Goal: Task Accomplishment & Management: Use online tool/utility

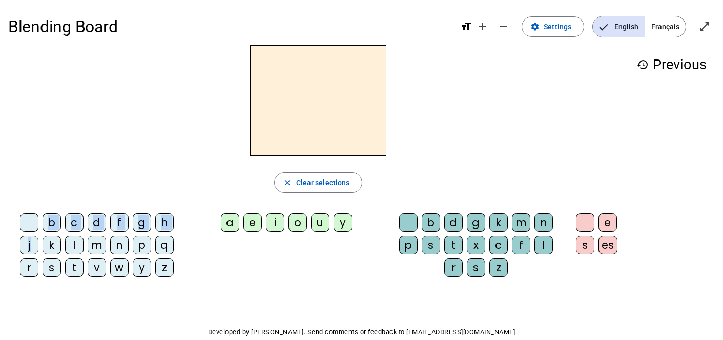
drag, startPoint x: 33, startPoint y: 244, endPoint x: 207, endPoint y: 142, distance: 200.8
click at [207, 142] on div "close Clear selections b c d f g h j k l m n p q r s t v w y z a e i o u y b d …" at bounding box center [318, 165] width 620 height 240
click at [29, 244] on div "j" at bounding box center [29, 245] width 18 height 18
click at [322, 215] on div "u" at bounding box center [320, 222] width 18 height 18
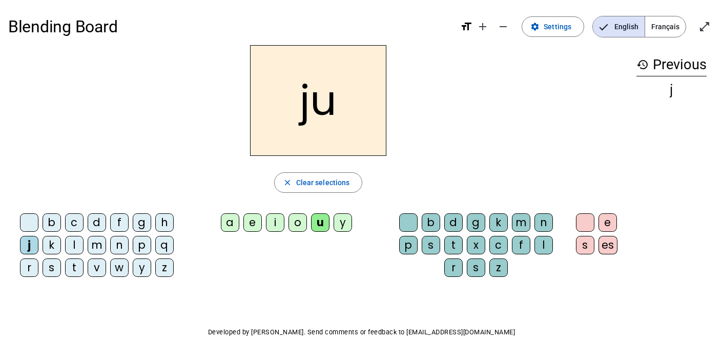
click at [429, 240] on div "s" at bounding box center [431, 245] width 18 height 18
click at [489, 26] on mat-icon "add" at bounding box center [483, 27] width 12 height 12
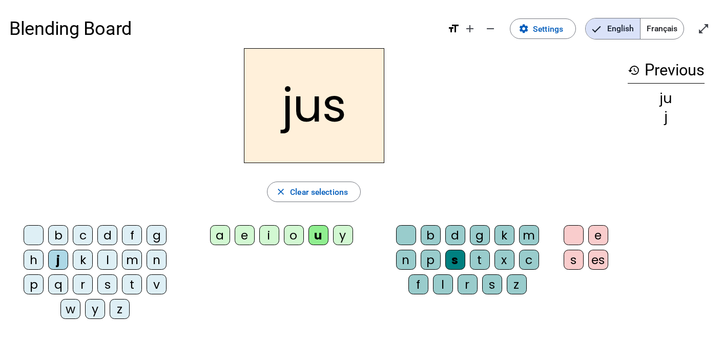
click at [657, 30] on span "Français" at bounding box center [662, 28] width 43 height 21
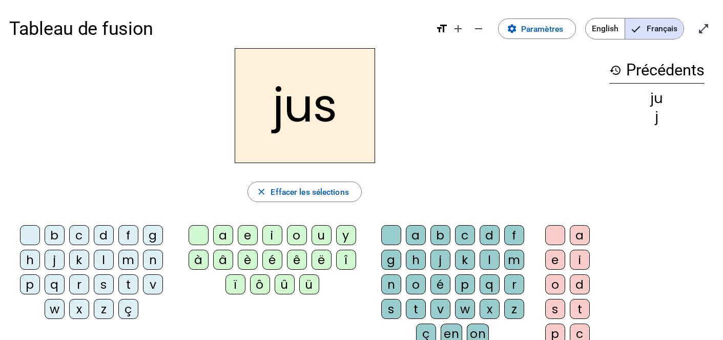
click at [342, 106] on h2 "jus" at bounding box center [305, 105] width 140 height 115
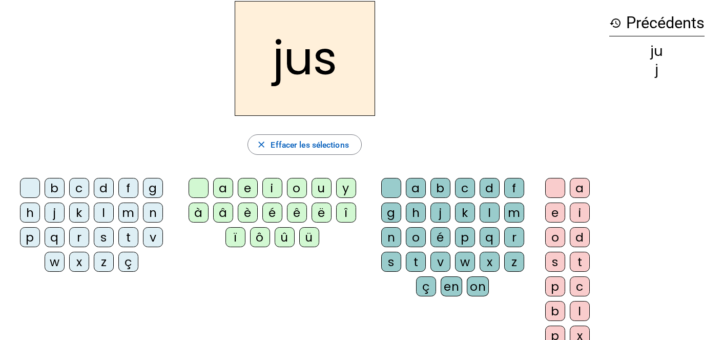
click at [488, 240] on div "q" at bounding box center [490, 237] width 20 height 20
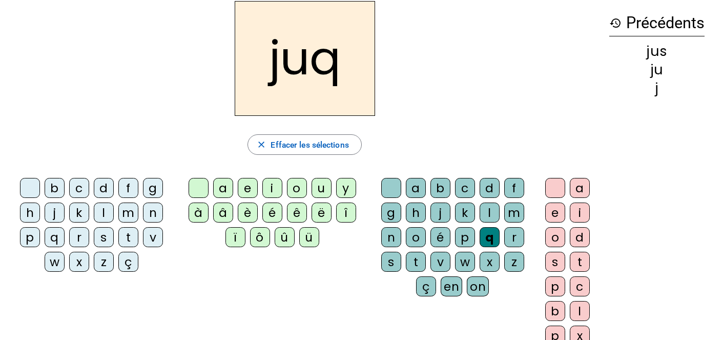
click at [325, 187] on div "u" at bounding box center [322, 188] width 20 height 20
click at [314, 148] on span "Effacer les sélections" at bounding box center [310, 145] width 78 height 14
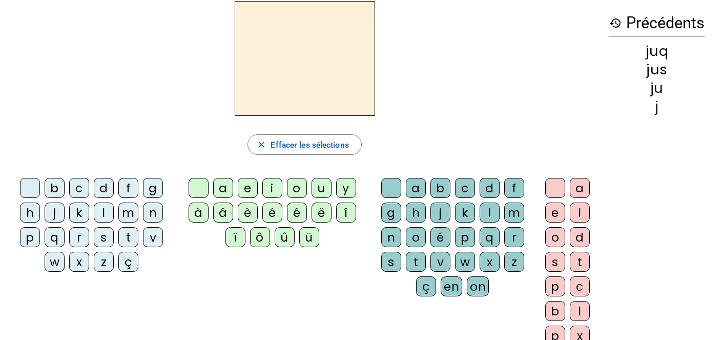
click at [442, 211] on div "j" at bounding box center [441, 213] width 20 height 20
click at [326, 187] on div "u" at bounding box center [322, 188] width 20 height 20
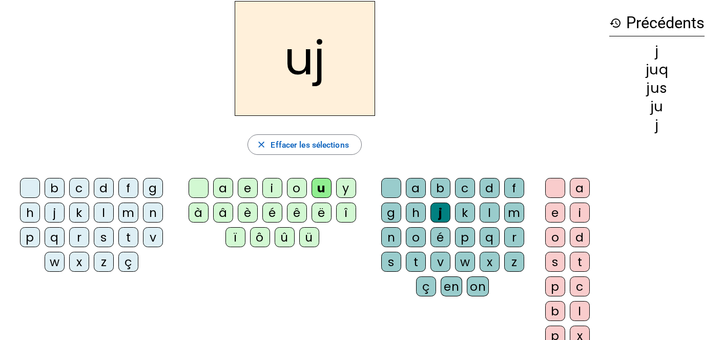
click at [390, 262] on div "s" at bounding box center [391, 262] width 20 height 20
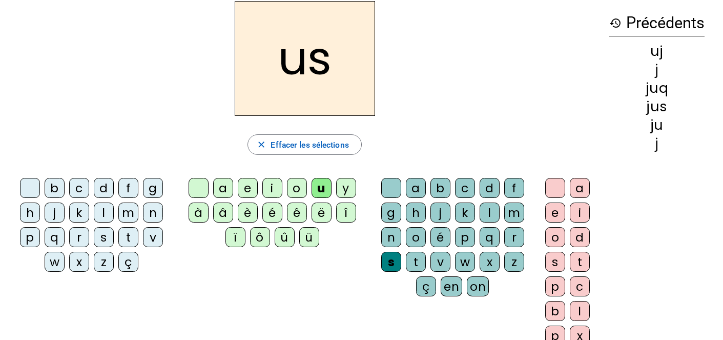
click at [493, 234] on div "q" at bounding box center [490, 237] width 20 height 20
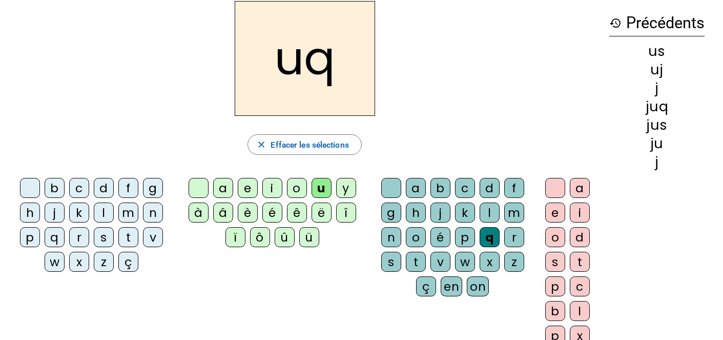
click at [321, 186] on div "u" at bounding box center [322, 188] width 20 height 20
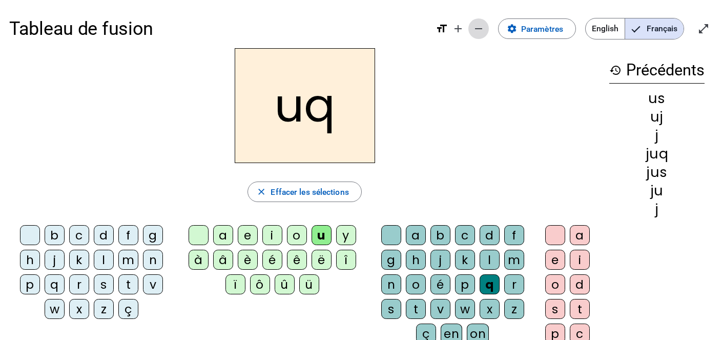
click at [476, 26] on mat-icon "remove" at bounding box center [479, 29] width 12 height 12
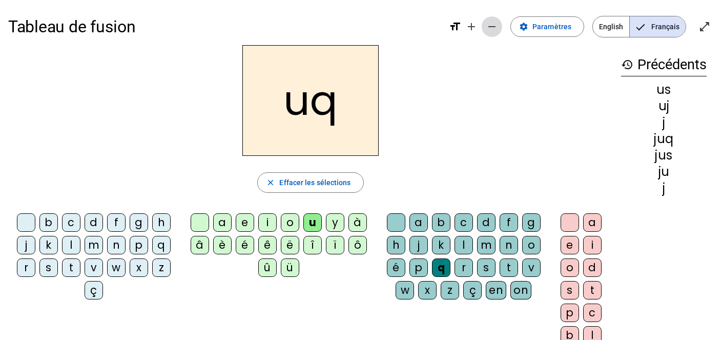
click at [498, 25] on mat-icon "remove" at bounding box center [492, 27] width 12 height 12
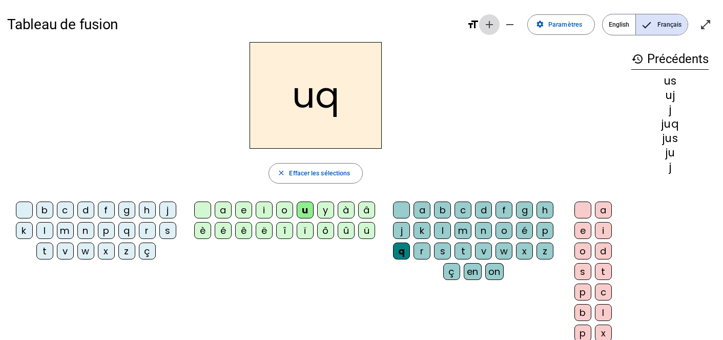
click at [485, 24] on mat-icon "add" at bounding box center [489, 24] width 12 height 12
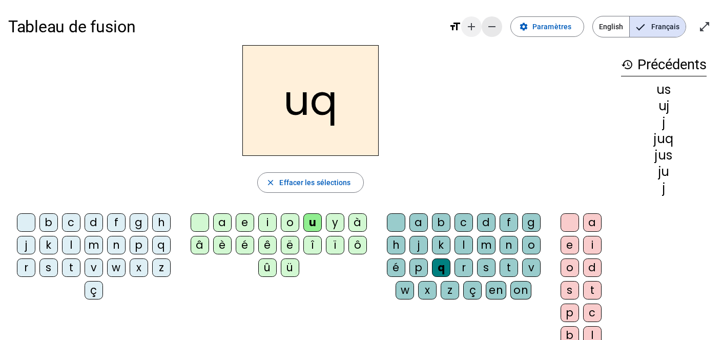
click at [485, 24] on span "Diminuer la taille de la police" at bounding box center [492, 26] width 25 height 25
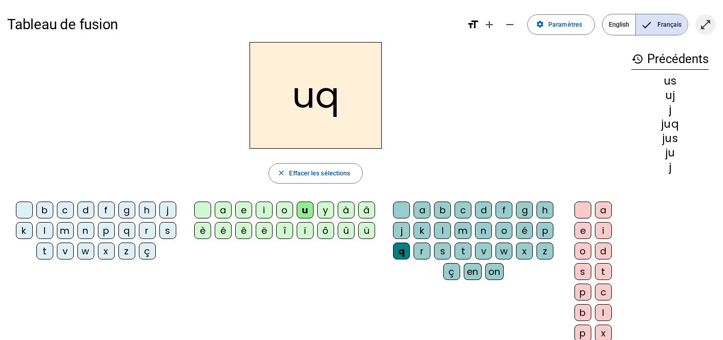
click at [707, 21] on mat-icon "open_in_full" at bounding box center [706, 24] width 12 height 12
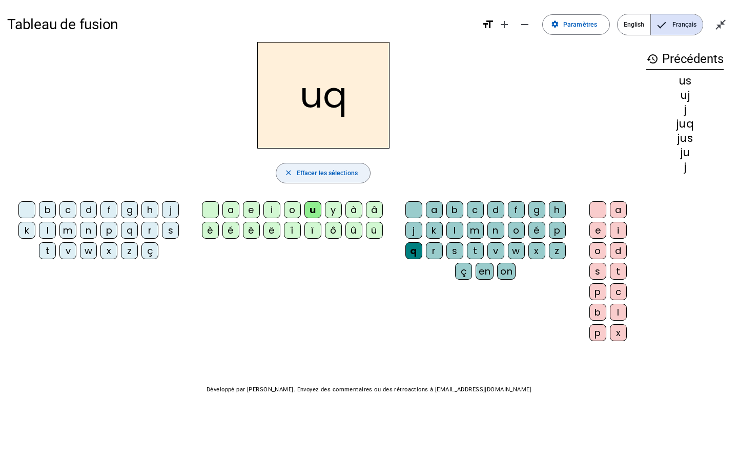
click at [315, 171] on span "Effacer les sélections" at bounding box center [327, 173] width 61 height 11
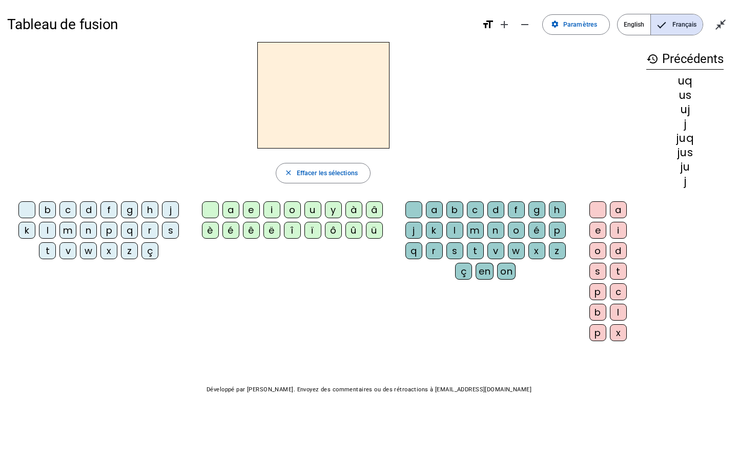
click at [416, 230] on div "j" at bounding box center [414, 230] width 17 height 17
click at [291, 173] on mat-icon "close" at bounding box center [289, 173] width 8 height 8
click at [169, 206] on div "j" at bounding box center [170, 209] width 17 height 17
click at [310, 208] on div "u" at bounding box center [313, 209] width 17 height 17
click at [173, 233] on div "s" at bounding box center [170, 230] width 17 height 17
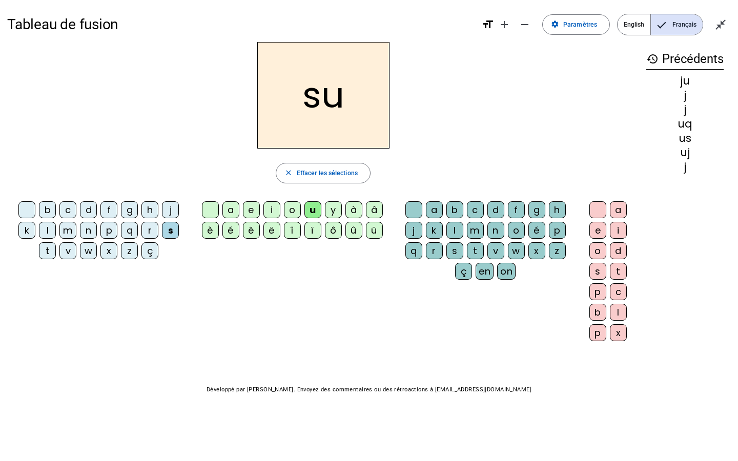
click at [653, 59] on mat-icon "history" at bounding box center [653, 59] width 12 height 12
click at [304, 173] on span "Effacer les sélections" at bounding box center [327, 173] width 61 height 11
click at [564, 26] on span "Paramètres" at bounding box center [580, 24] width 34 height 11
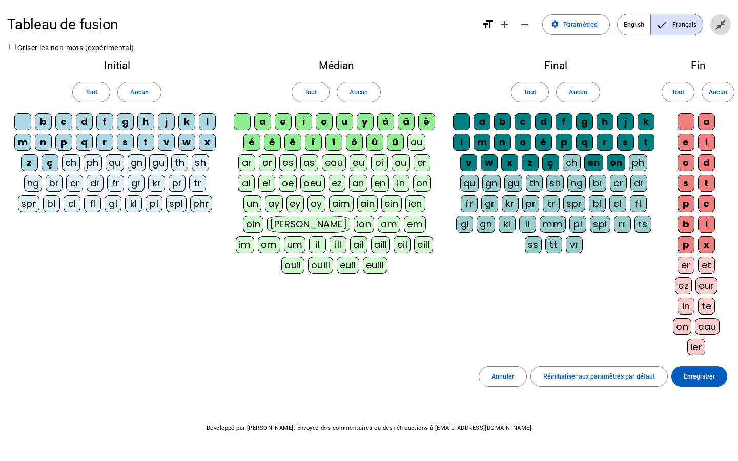
click at [723, 23] on mat-icon "close_fullscreen" at bounding box center [721, 24] width 12 height 12
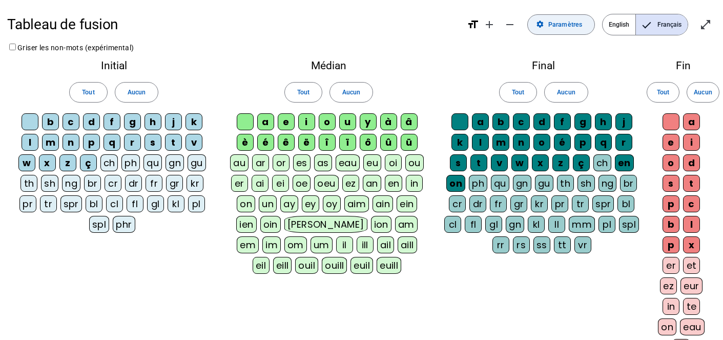
click at [565, 25] on span "Paramètres" at bounding box center [566, 24] width 34 height 11
click at [475, 25] on mat-icon "format_size" at bounding box center [473, 24] width 12 height 12
click at [705, 27] on mat-icon "open_in_full" at bounding box center [706, 24] width 12 height 12
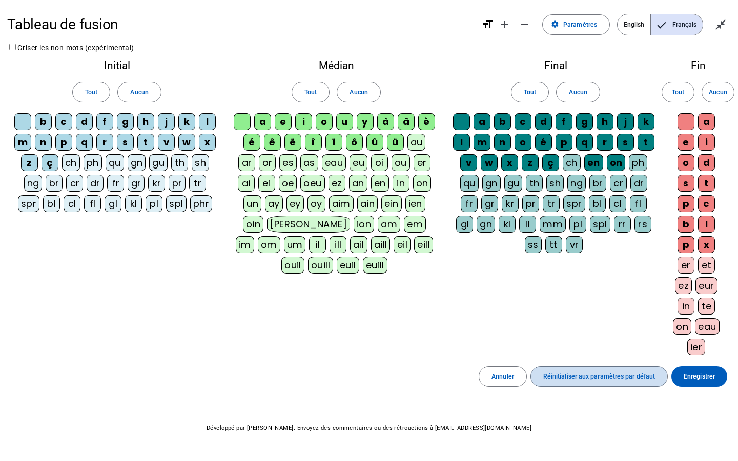
click at [559, 339] on span "Réinitialiser aux paramètres par défaut" at bounding box center [599, 377] width 112 height 11
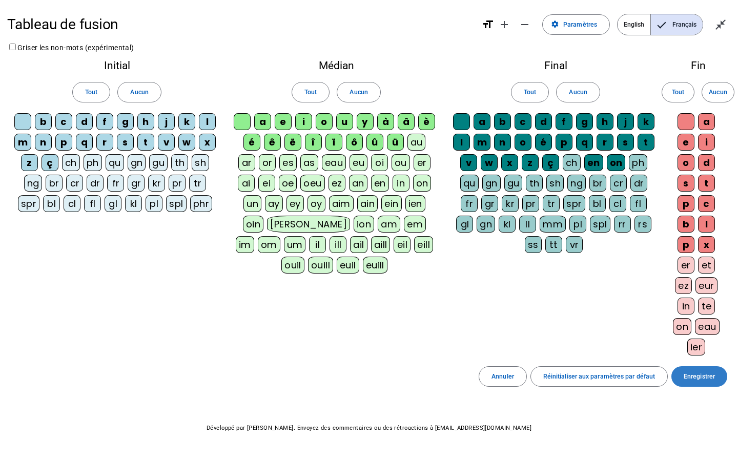
click at [693, 339] on span "Enregistrer" at bounding box center [699, 377] width 31 height 11
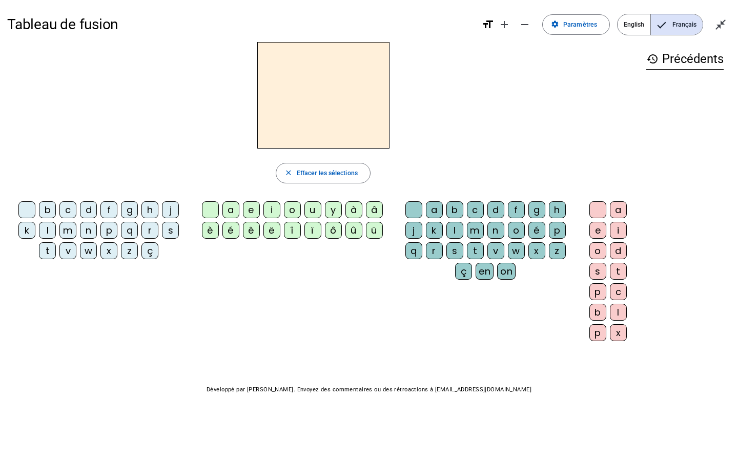
click at [170, 211] on div "j" at bounding box center [170, 209] width 17 height 17
click at [308, 208] on div "u" at bounding box center [313, 209] width 17 height 17
click at [455, 250] on div "s" at bounding box center [455, 251] width 17 height 17
click at [419, 251] on div "q" at bounding box center [414, 251] width 17 height 17
click at [314, 209] on div "u" at bounding box center [313, 209] width 17 height 17
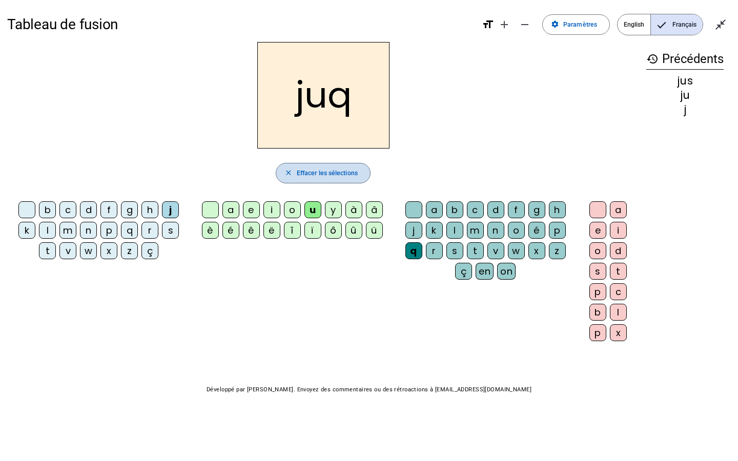
click at [321, 173] on span "Effacer les sélections" at bounding box center [327, 173] width 61 height 11
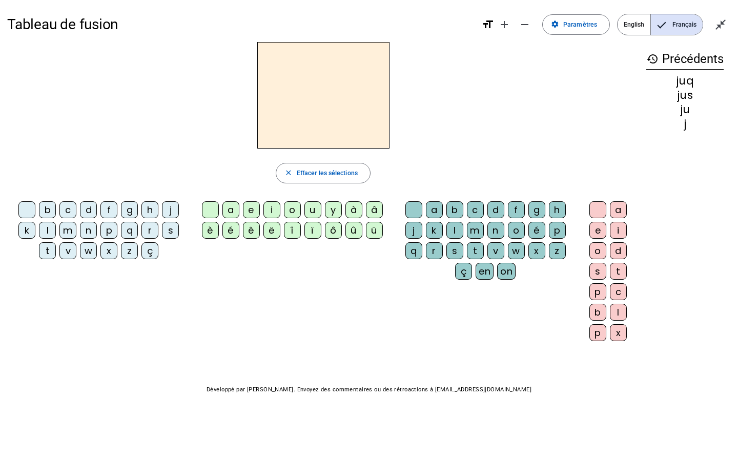
click at [70, 229] on div "m" at bounding box center [67, 230] width 17 height 17
click at [315, 210] on div "u" at bounding box center [313, 209] width 17 height 17
click at [456, 228] on div "l" at bounding box center [455, 230] width 17 height 17
click at [595, 229] on div "e" at bounding box center [598, 230] width 17 height 17
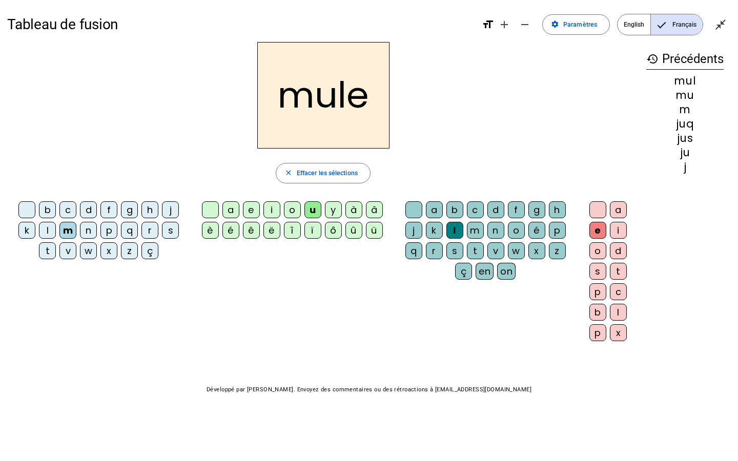
click at [516, 141] on div "mule" at bounding box center [323, 95] width 632 height 107
click at [349, 166] on span "button" at bounding box center [323, 173] width 94 height 25
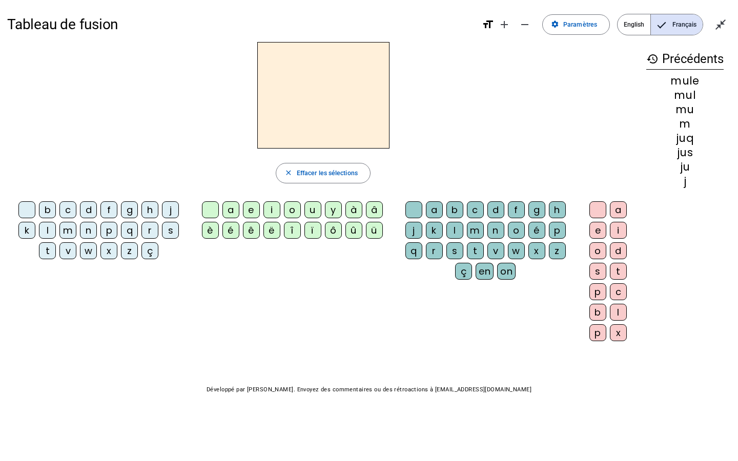
click at [69, 229] on div "m" at bounding box center [67, 230] width 17 height 17
click at [251, 229] on div "ê" at bounding box center [251, 230] width 17 height 17
click at [476, 231] on div "m" at bounding box center [475, 230] width 17 height 17
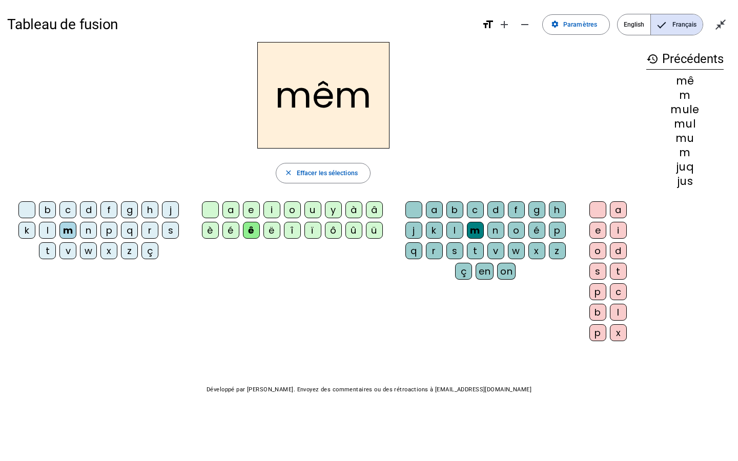
click at [599, 230] on div "e" at bounding box center [598, 230] width 17 height 17
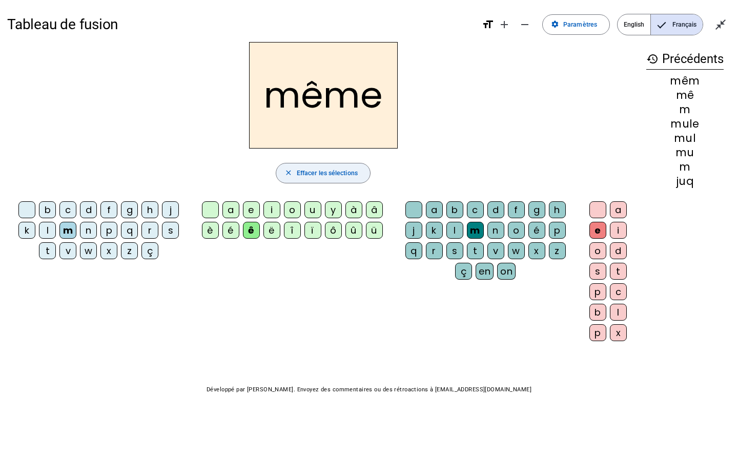
click at [361, 171] on span "button" at bounding box center [323, 173] width 94 height 25
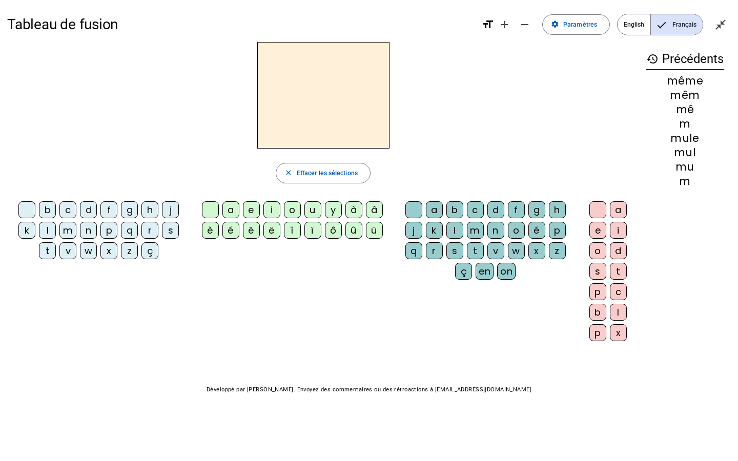
click at [91, 207] on div "d" at bounding box center [88, 209] width 17 height 17
click at [252, 208] on div "e" at bounding box center [251, 209] width 17 height 17
click at [453, 251] on div "s" at bounding box center [455, 251] width 17 height 17
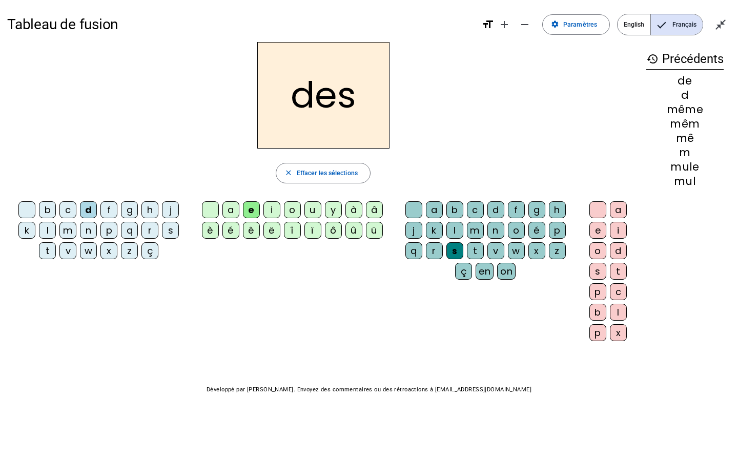
click at [453, 251] on div "s" at bounding box center [455, 251] width 17 height 17
click at [519, 229] on div "o" at bounding box center [516, 230] width 17 height 17
click at [723, 25] on mat-icon "close_fullscreen" at bounding box center [721, 24] width 12 height 12
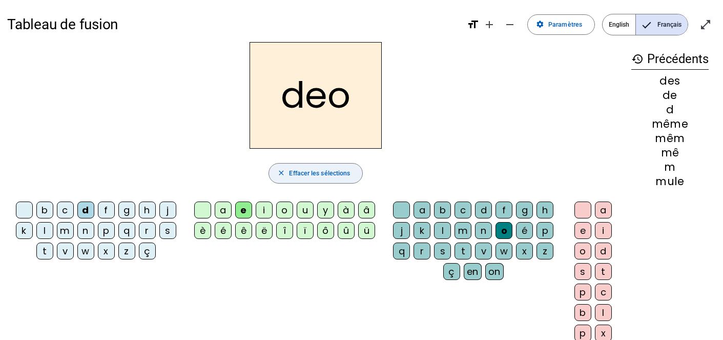
click at [328, 171] on span "Effacer les sélections" at bounding box center [319, 173] width 61 height 11
